Goal: Task Accomplishment & Management: Manage account settings

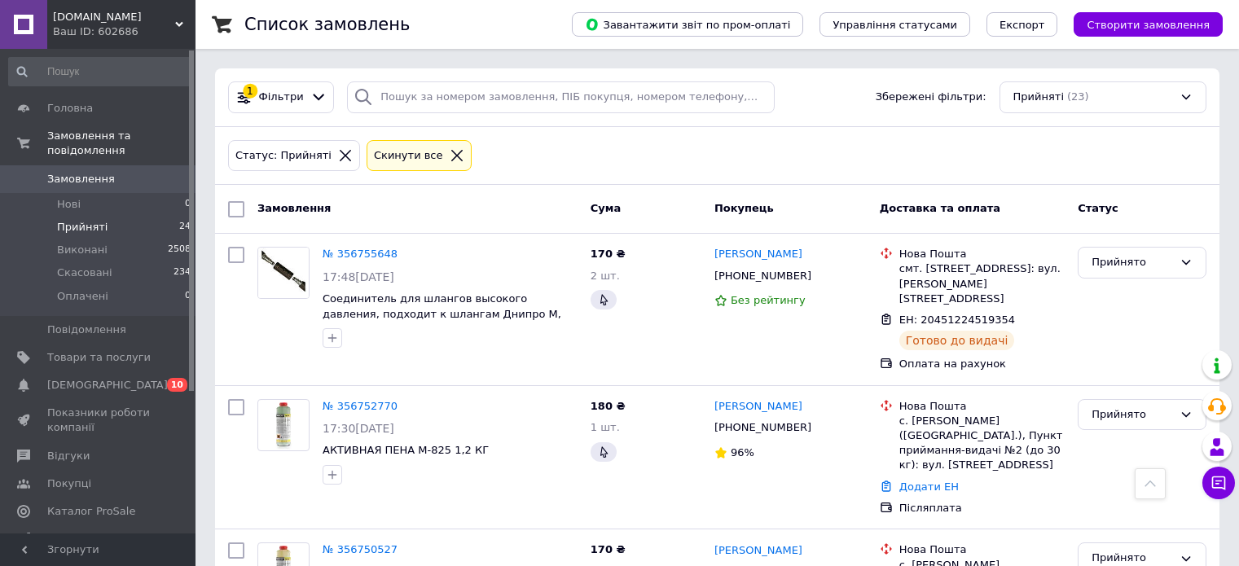
scroll to position [2585, 0]
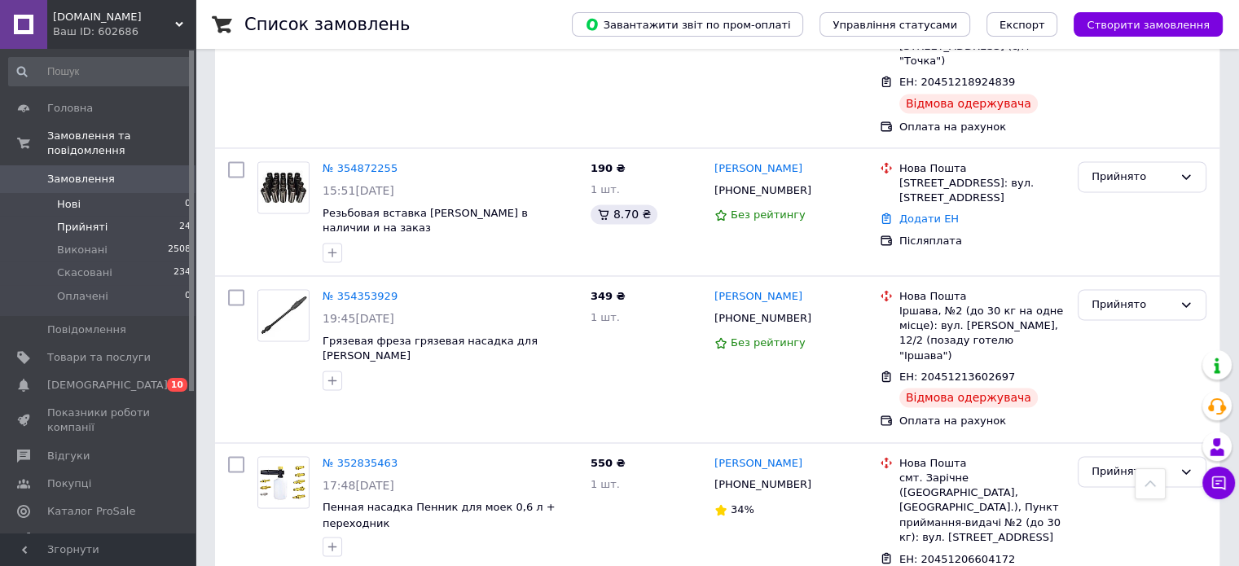
click at [70, 197] on span "Нові" at bounding box center [69, 204] width 24 height 15
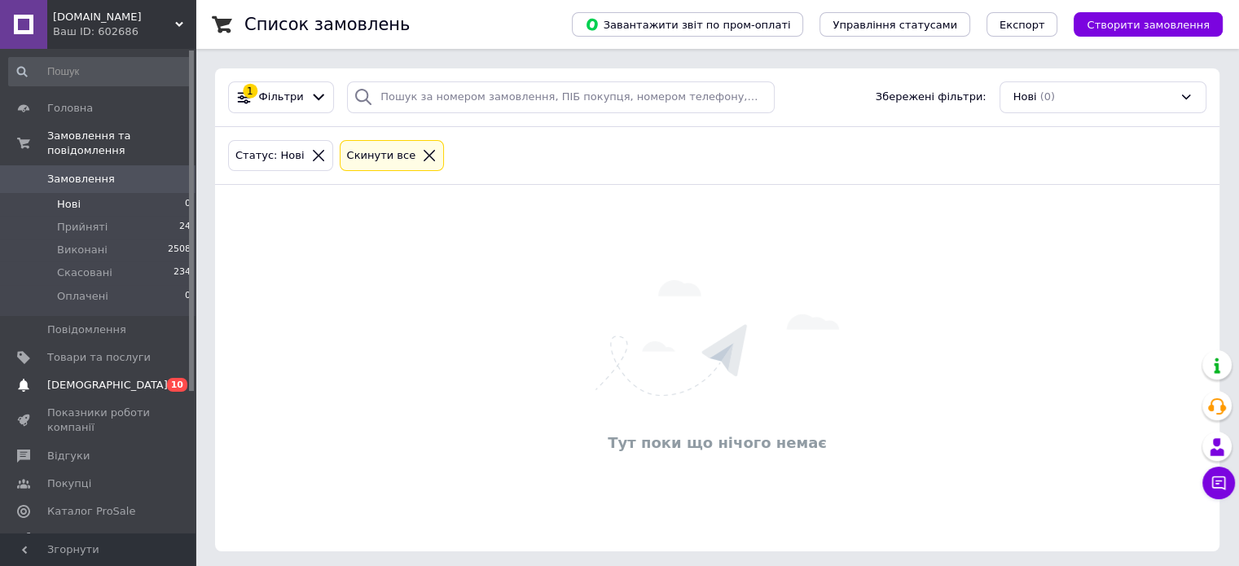
click at [94, 378] on span "[DEMOGRAPHIC_DATA]" at bounding box center [107, 385] width 121 height 15
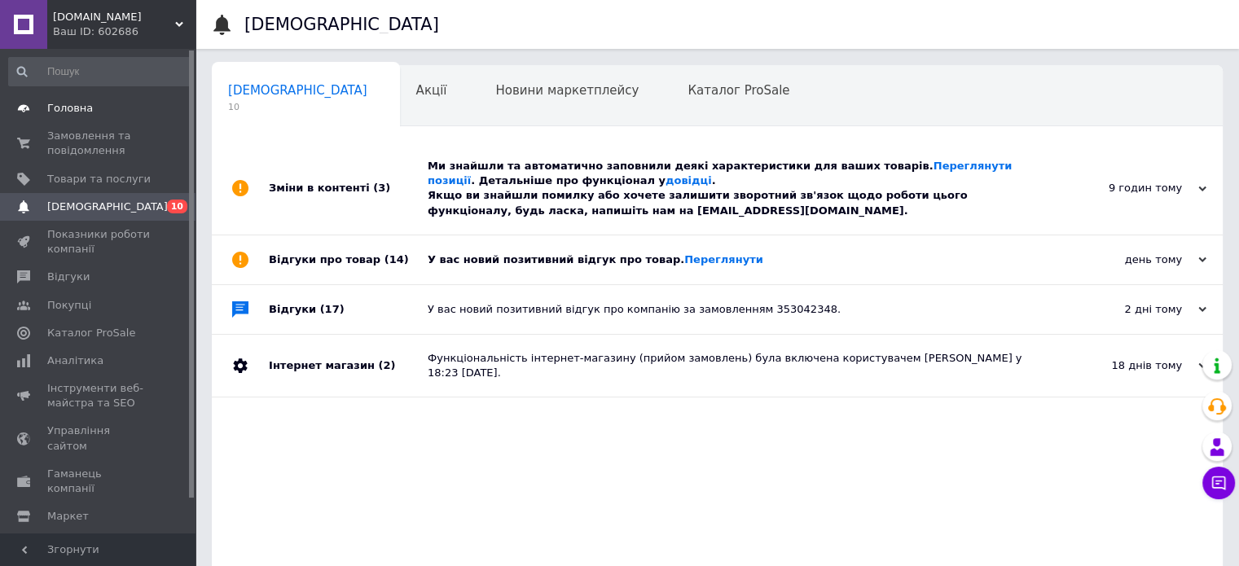
click at [56, 103] on span "Головна" at bounding box center [70, 108] width 46 height 15
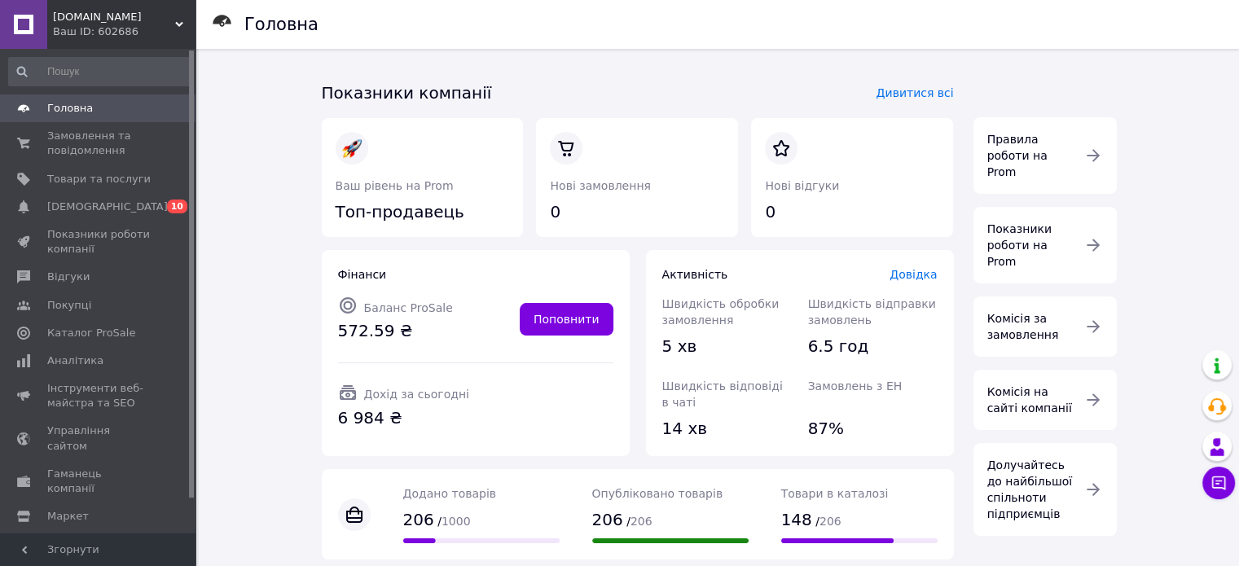
click at [90, 28] on div "Ваш ID: 602686" at bounding box center [124, 31] width 143 height 15
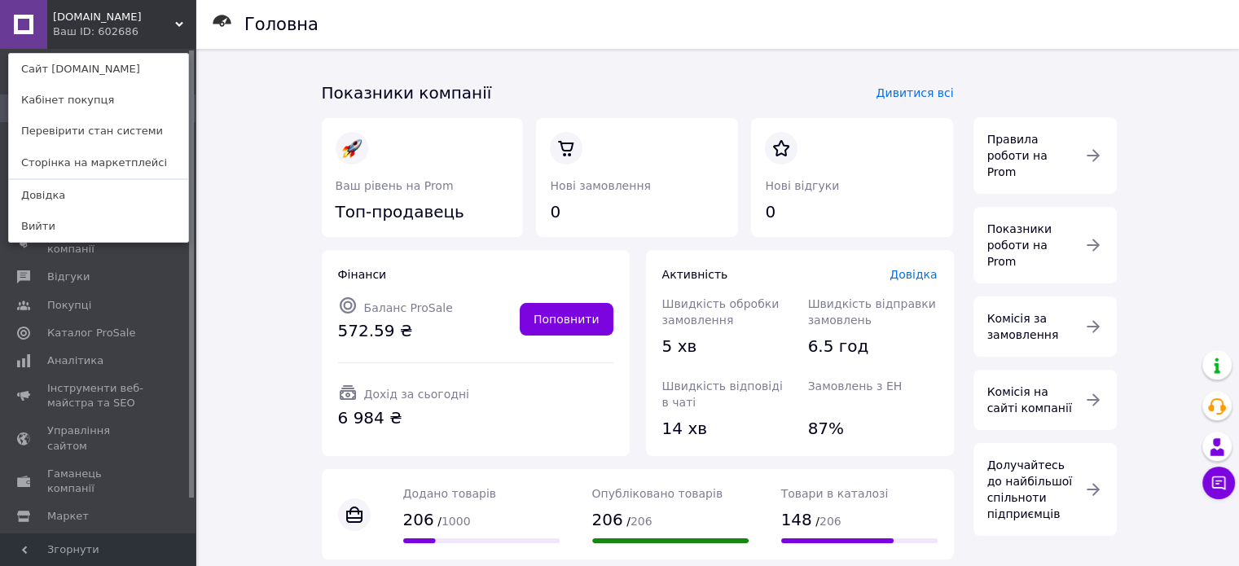
click at [265, 81] on div "Головна Показники компанії Дивитися всі Ваш рівень на Prom Топ-продавець Нові з…" at bounding box center [719, 468] width 1040 height 838
click at [56, 81] on link "Сайт [DOMAIN_NAME]" at bounding box center [98, 69] width 179 height 31
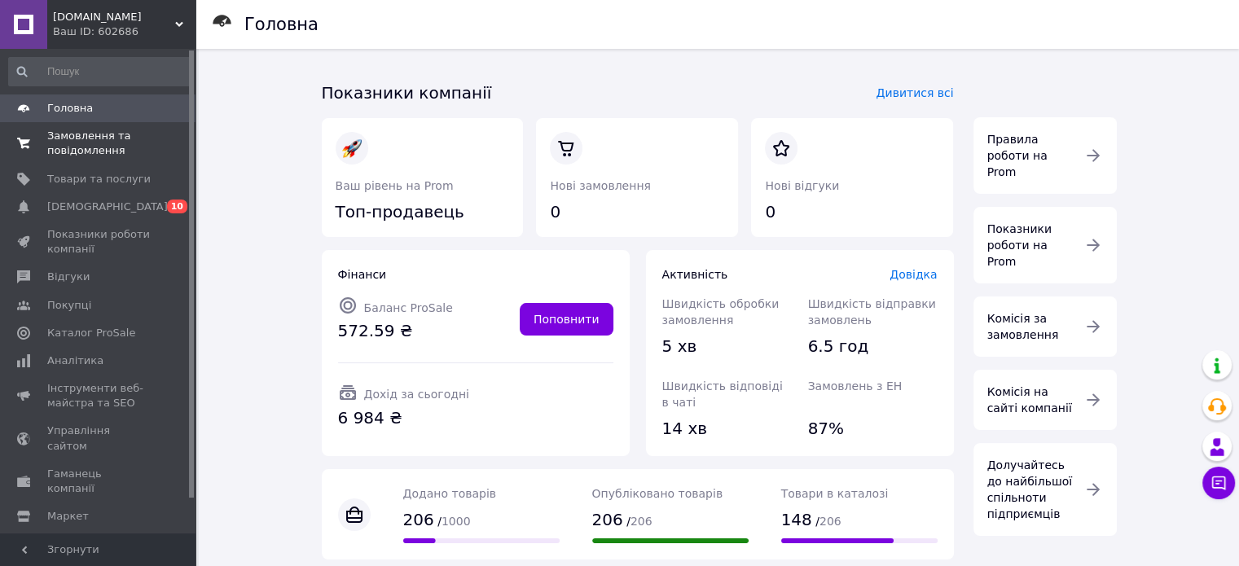
click at [94, 155] on span "Замовлення та повідомлення" at bounding box center [98, 143] width 103 height 29
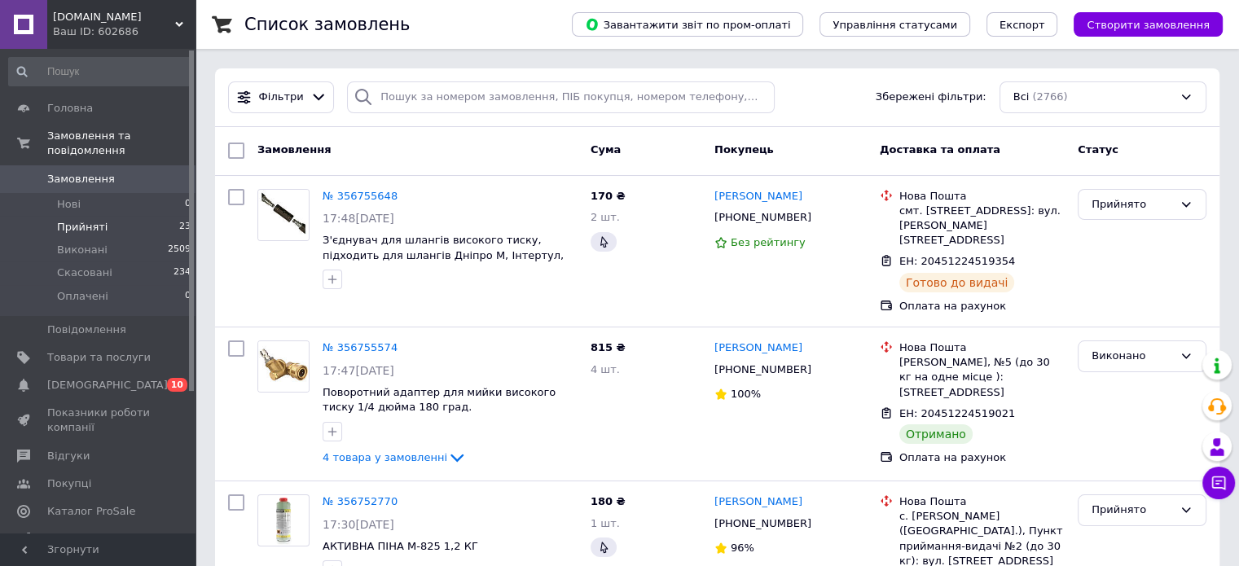
click at [88, 220] on span "Прийняті" at bounding box center [82, 227] width 50 height 15
click at [95, 220] on span "Прийняті" at bounding box center [82, 227] width 50 height 15
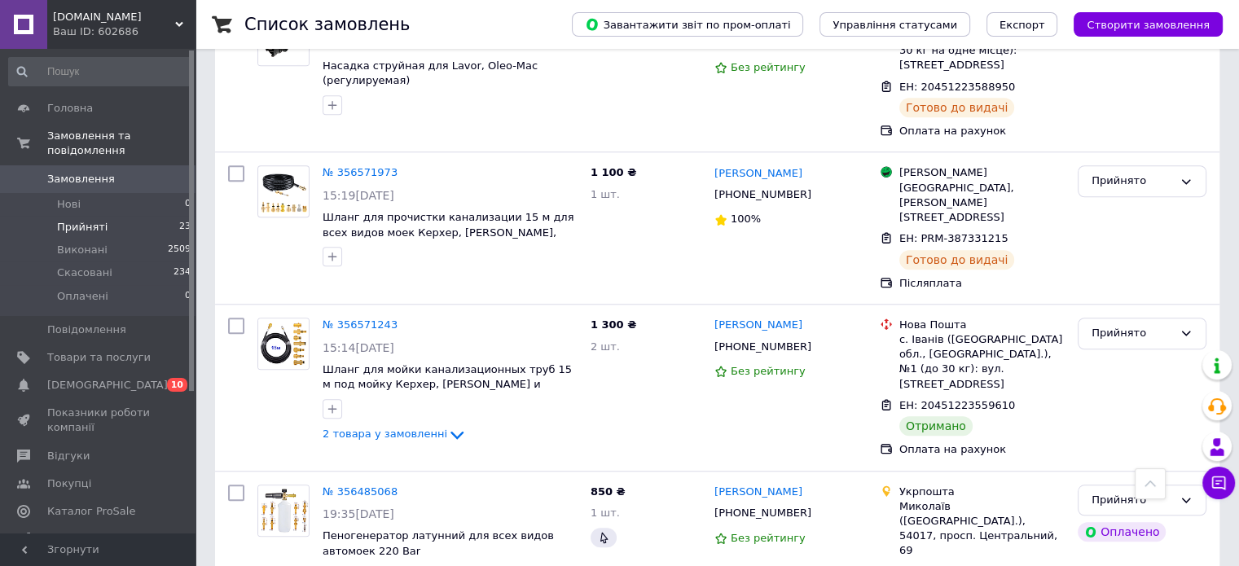
scroll to position [1374, 0]
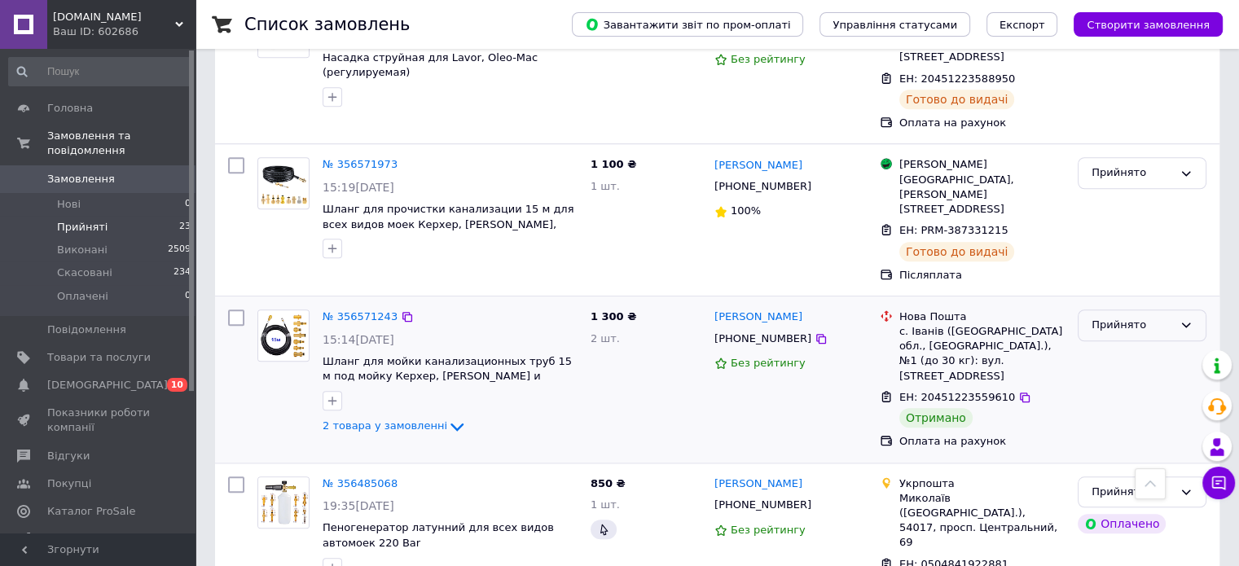
click at [1183, 318] on icon at bounding box center [1185, 324] width 13 height 13
click at [1121, 344] on li "Виконано" at bounding box center [1141, 359] width 127 height 30
